Goal: Task Accomplishment & Management: Use online tool/utility

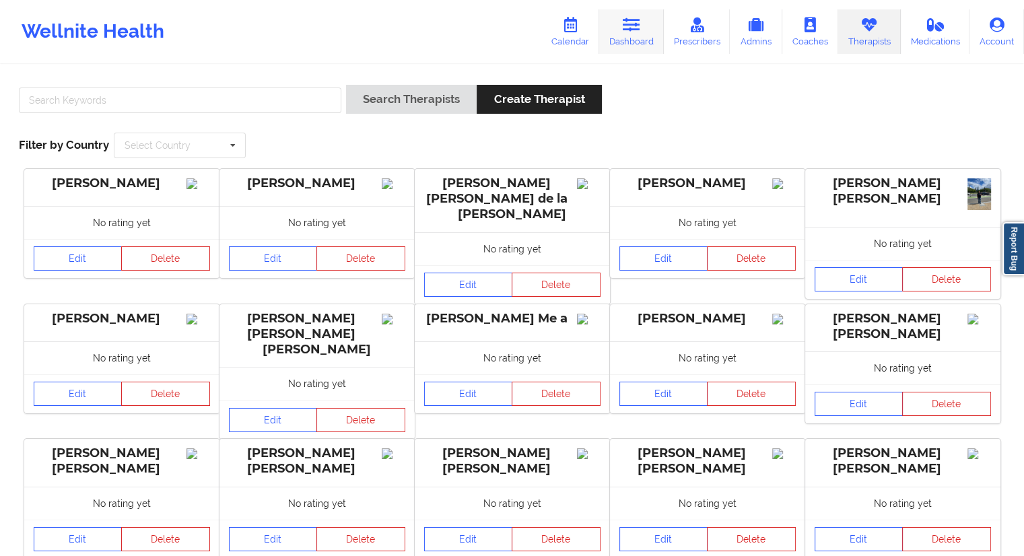
click at [618, 34] on link "Dashboard" at bounding box center [631, 31] width 65 height 44
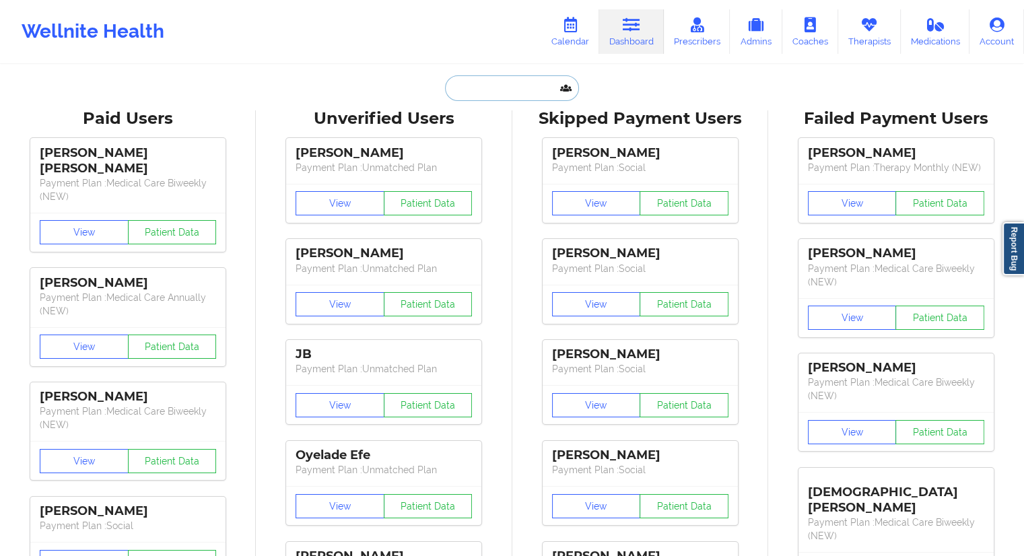
click at [456, 81] on input "text" at bounding box center [511, 88] width 133 height 26
paste input "[PERSON_NAME]"
type input "[PERSON_NAME]"
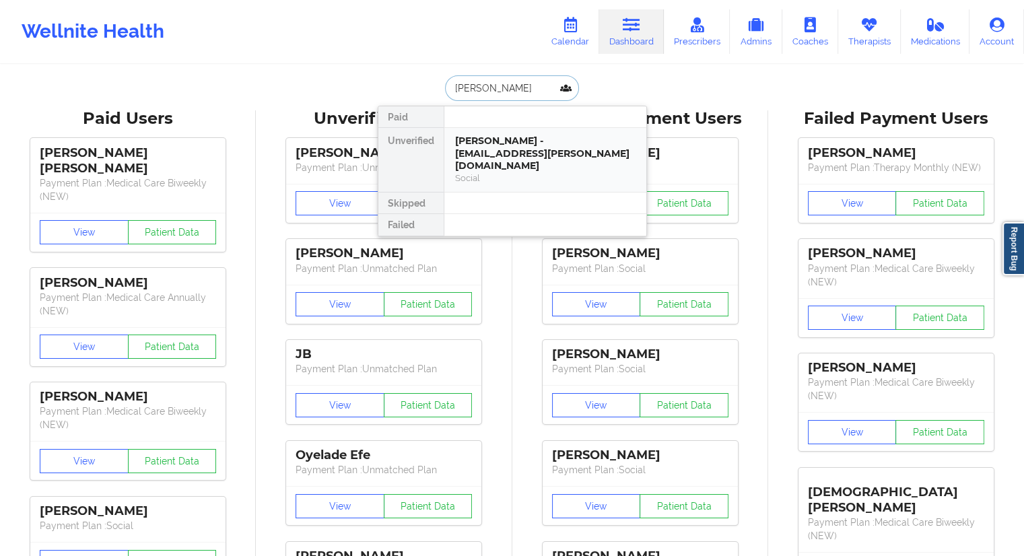
click at [487, 143] on div "[PERSON_NAME] - [EMAIL_ADDRESS][PERSON_NAME][DOMAIN_NAME]" at bounding box center [545, 154] width 180 height 38
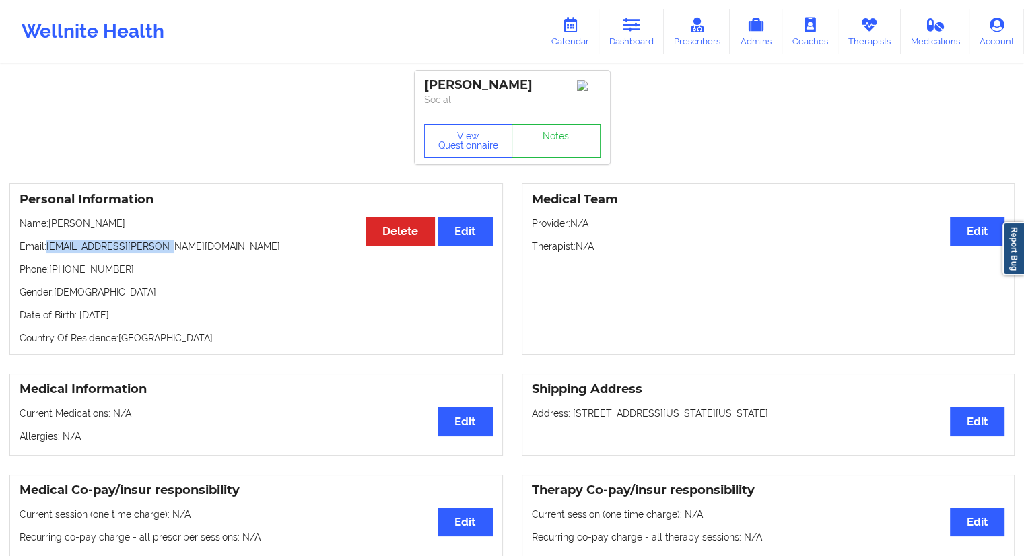
drag, startPoint x: 169, startPoint y: 254, endPoint x: 48, endPoint y: 251, distance: 120.5
click at [48, 251] on p "Email: [EMAIL_ADDRESS][PERSON_NAME][DOMAIN_NAME]" at bounding box center [256, 246] width 473 height 13
copy p "[EMAIL_ADDRESS][PERSON_NAME][DOMAIN_NAME]"
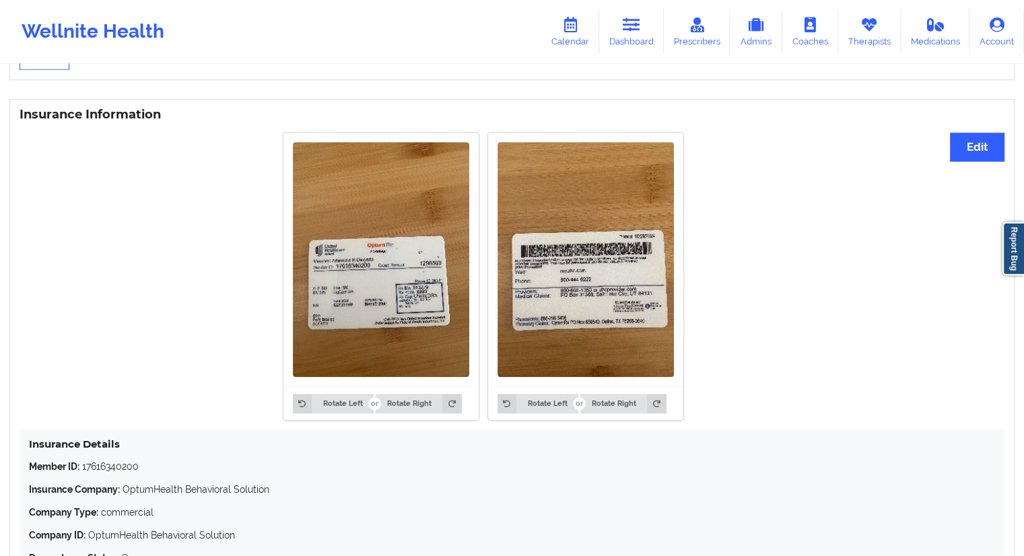
scroll to position [1064, 0]
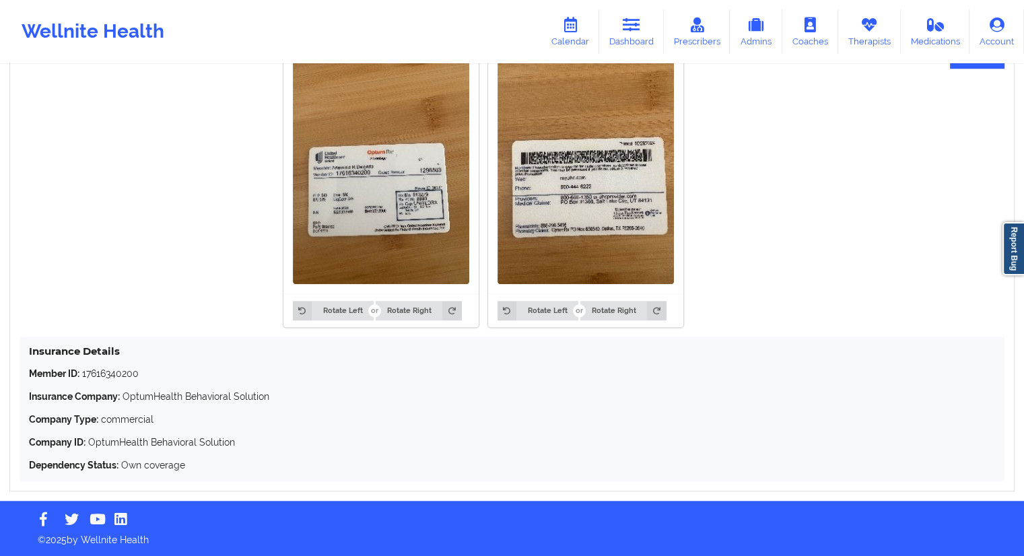
copy p "[EMAIL_ADDRESS][PERSON_NAME][DOMAIN_NAME]"
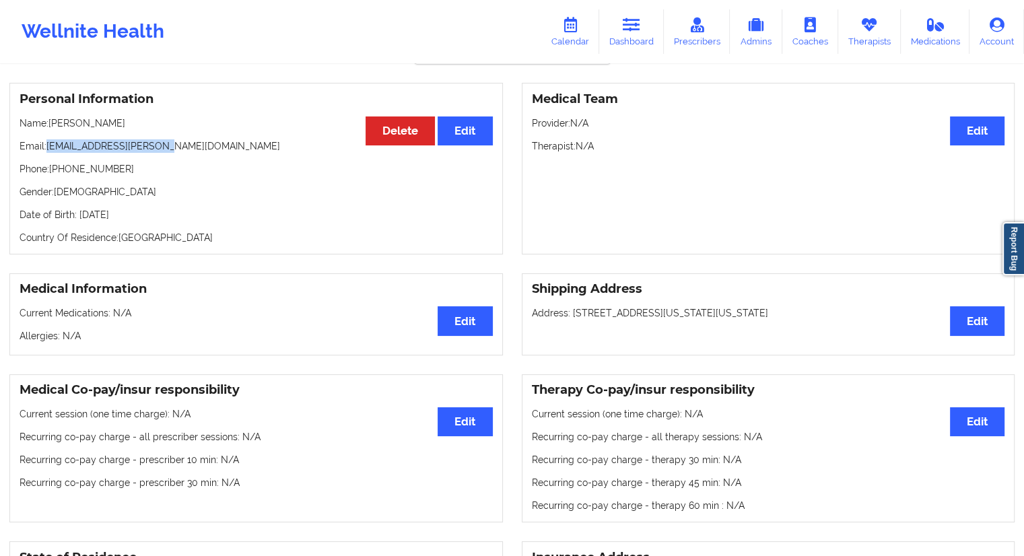
scroll to position [0, 0]
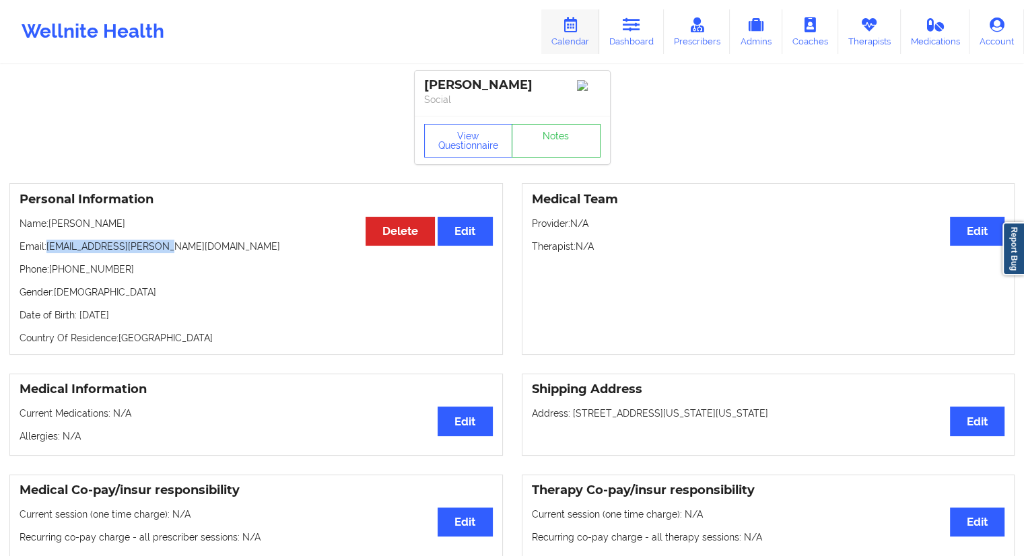
click at [576, 30] on icon at bounding box center [570, 25] width 18 height 15
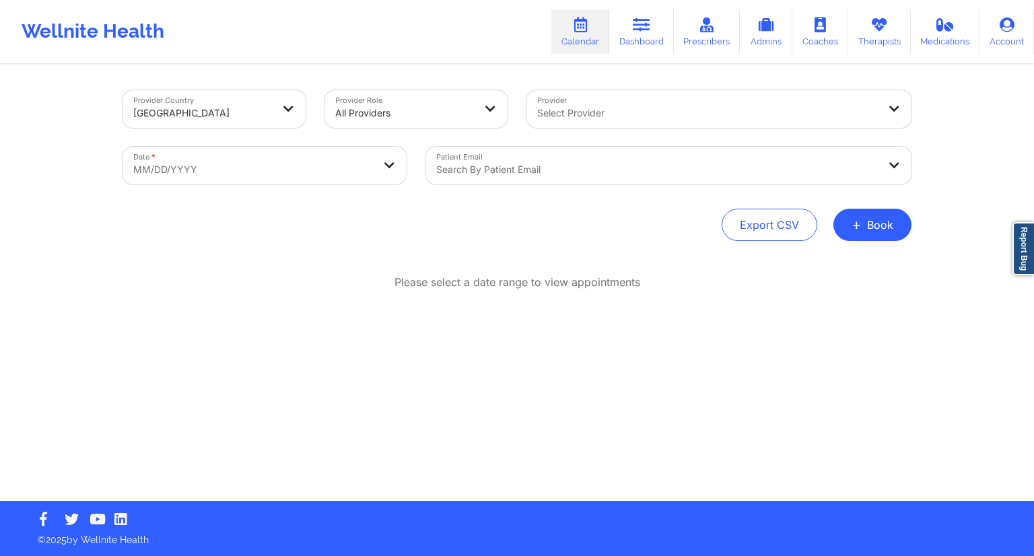
select select "2025-8"
select select "2025-9"
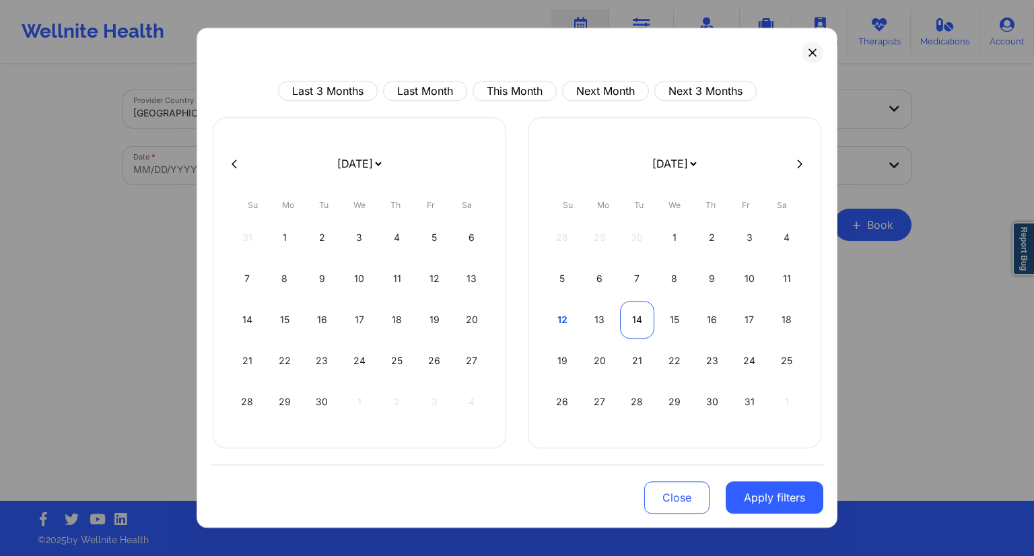
click at [627, 325] on div "14" at bounding box center [637, 320] width 34 height 38
select select "2025-9"
select select "2025-10"
click at [353, 318] on div "15" at bounding box center [360, 320] width 34 height 38
select select "2025-9"
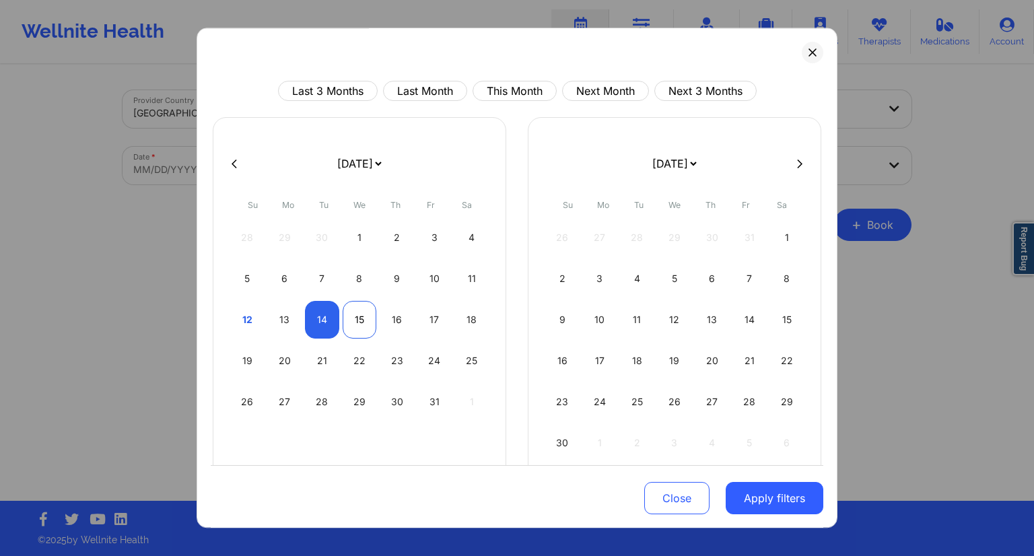
select select "2025-10"
click at [757, 502] on button "Apply filters" at bounding box center [775, 498] width 98 height 32
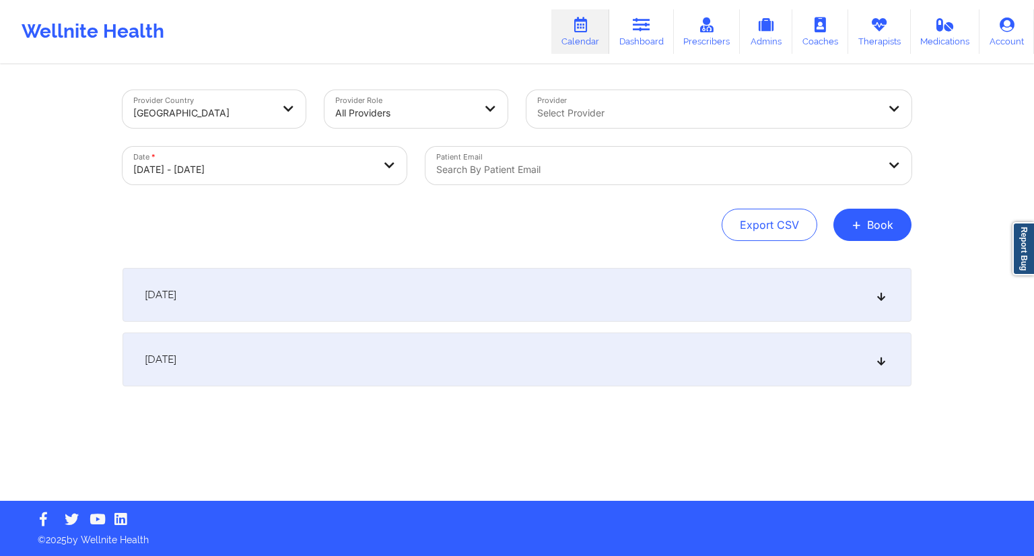
click at [528, 170] on div at bounding box center [657, 170] width 442 height 16
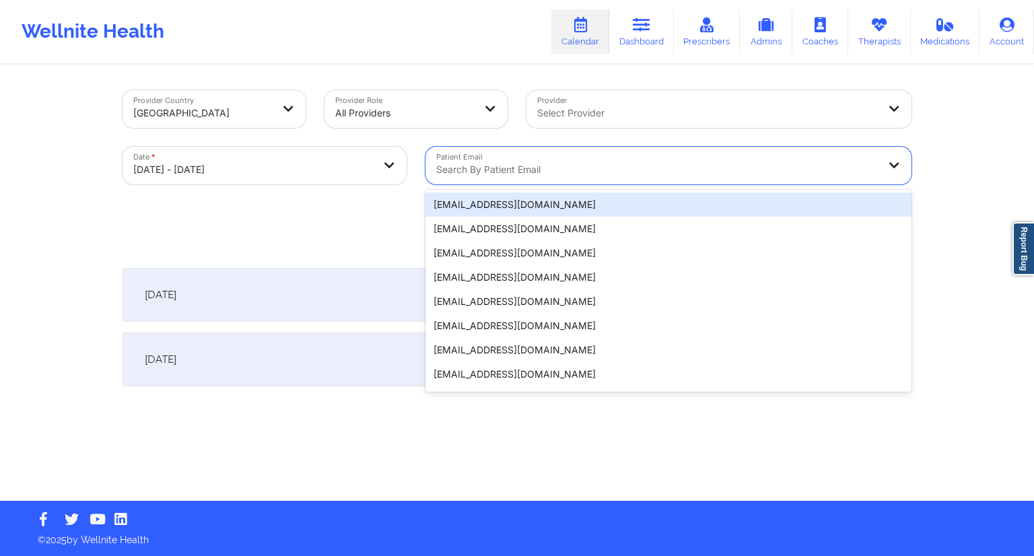
paste input "[EMAIL_ADDRESS][PERSON_NAME][DOMAIN_NAME]"
type input "[EMAIL_ADDRESS][PERSON_NAME][DOMAIN_NAME]"
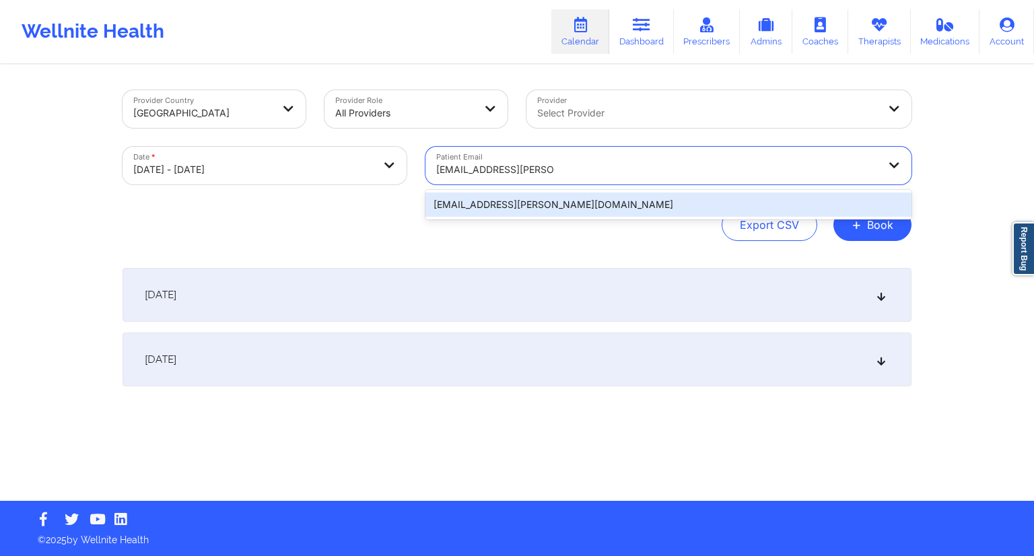
click at [548, 206] on div "[EMAIL_ADDRESS][PERSON_NAME][DOMAIN_NAME]" at bounding box center [669, 205] width 486 height 24
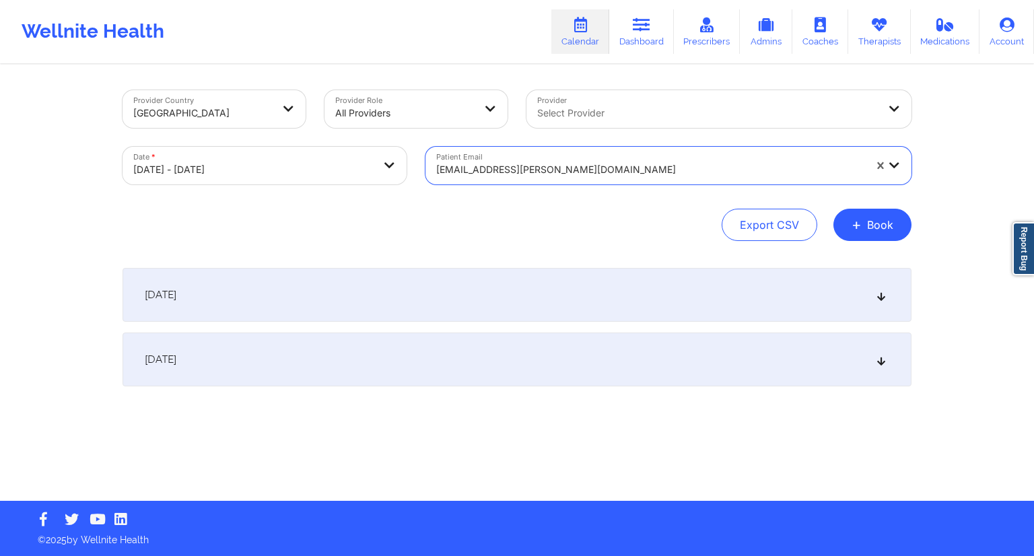
click at [368, 278] on div "[DATE]" at bounding box center [517, 295] width 789 height 54
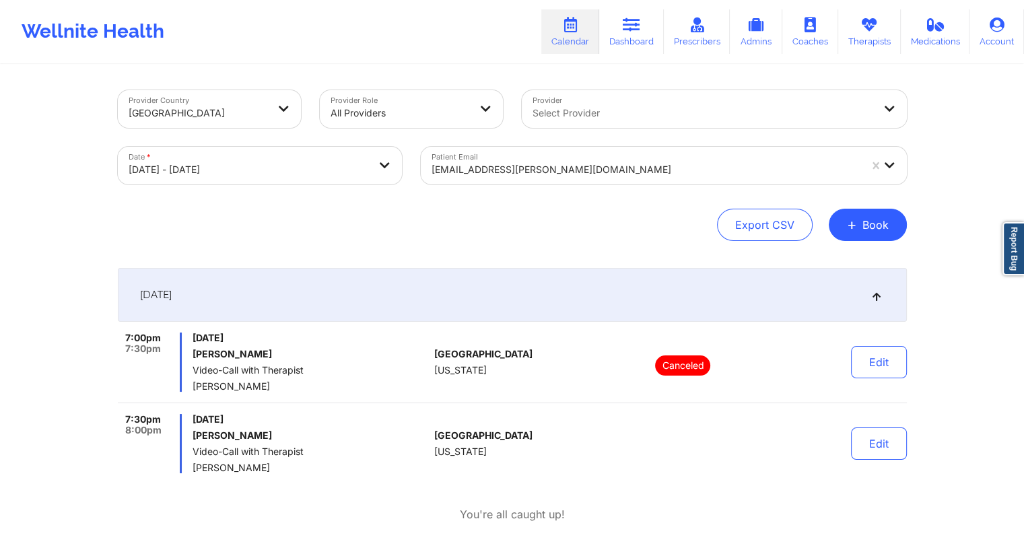
click at [327, 417] on span "[DATE]" at bounding box center [311, 419] width 236 height 11
